Goal: Check status

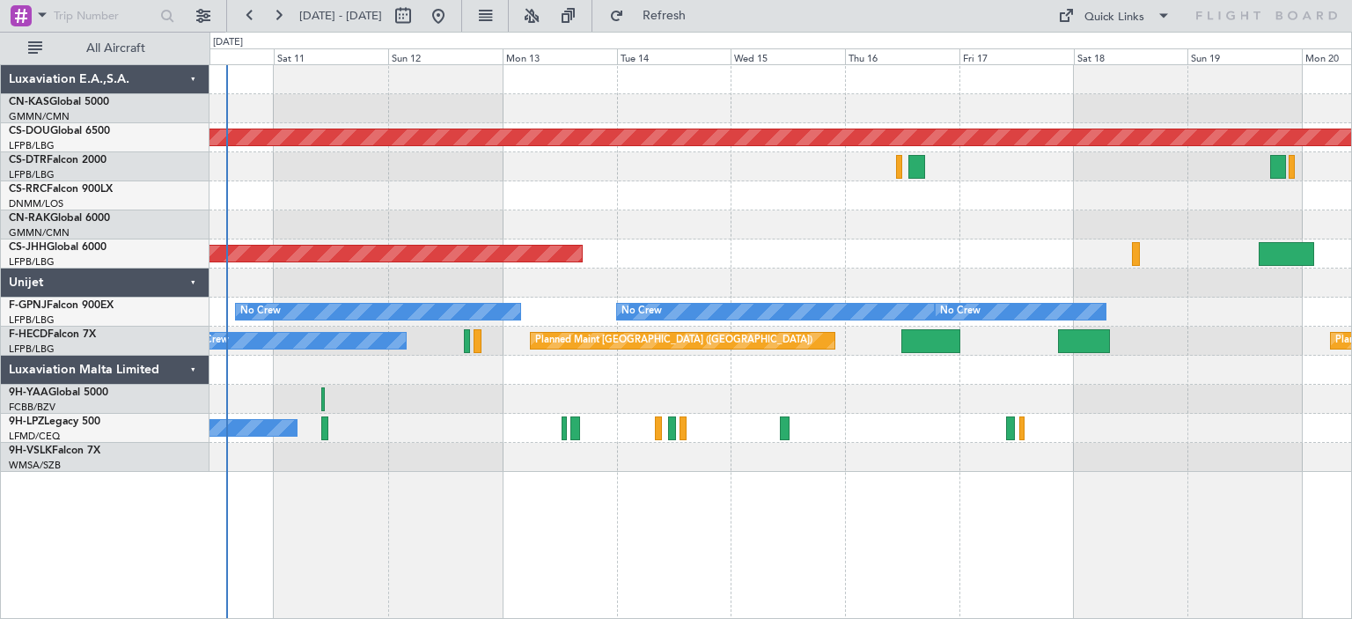
click at [609, 223] on div "Planned Maint London ([GEOGRAPHIC_DATA]) Planned Maint [GEOGRAPHIC_DATA] ([PERS…" at bounding box center [779, 268] width 1141 height 407
